Goal: Find specific page/section

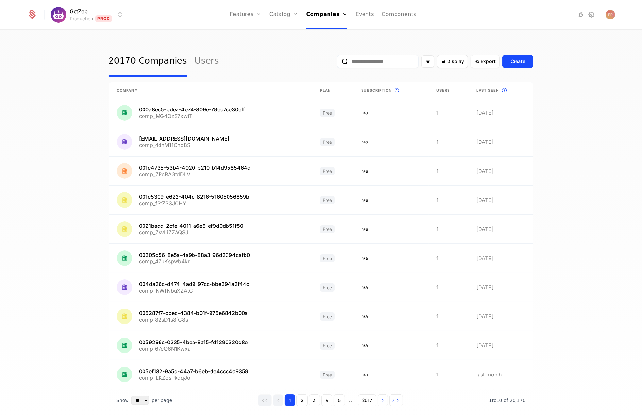
click at [393, 61] on input "email" at bounding box center [378, 61] width 82 height 13
paste input "**********"
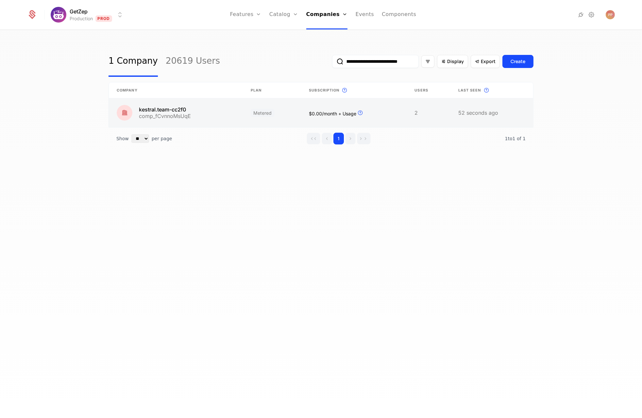
type input "**********"
click at [193, 112] on link at bounding box center [176, 112] width 134 height 29
